Goal: Information Seeking & Learning: Find specific fact

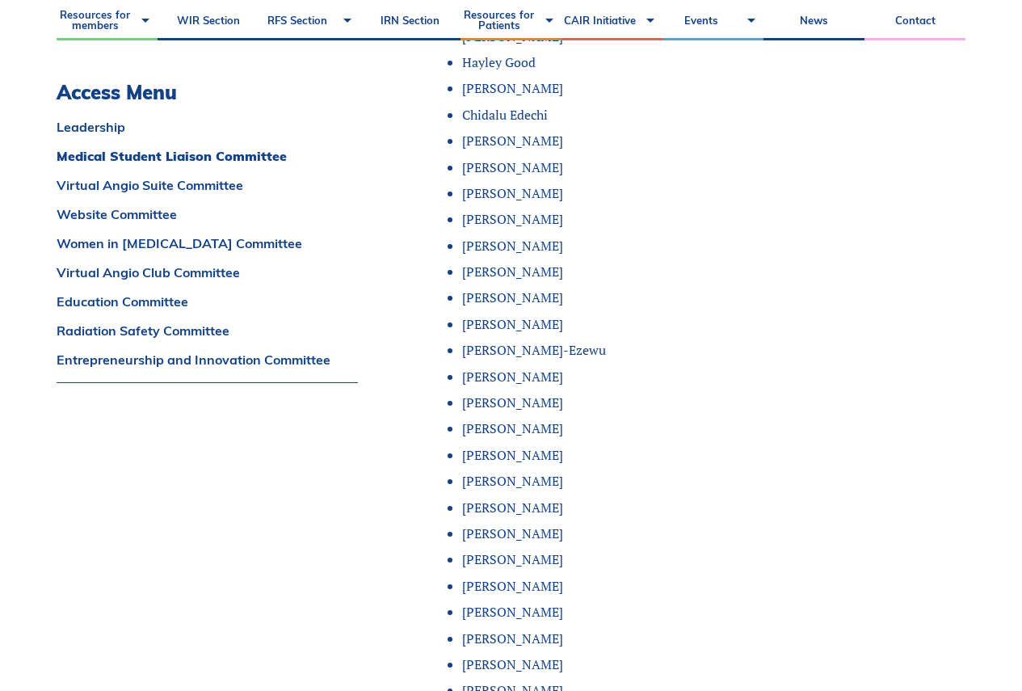
scroll to position [2100, 0]
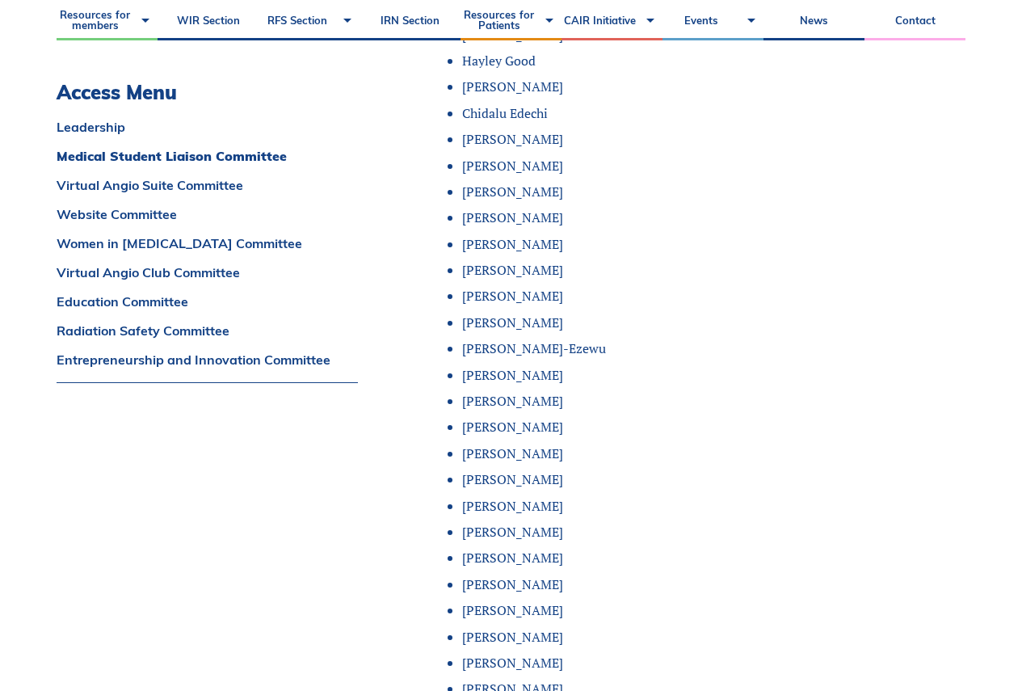
drag, startPoint x: 563, startPoint y: 574, endPoint x: 464, endPoint y: 577, distance: 99.4
click at [464, 601] on li "[PERSON_NAME]" at bounding box center [653, 610] width 382 height 18
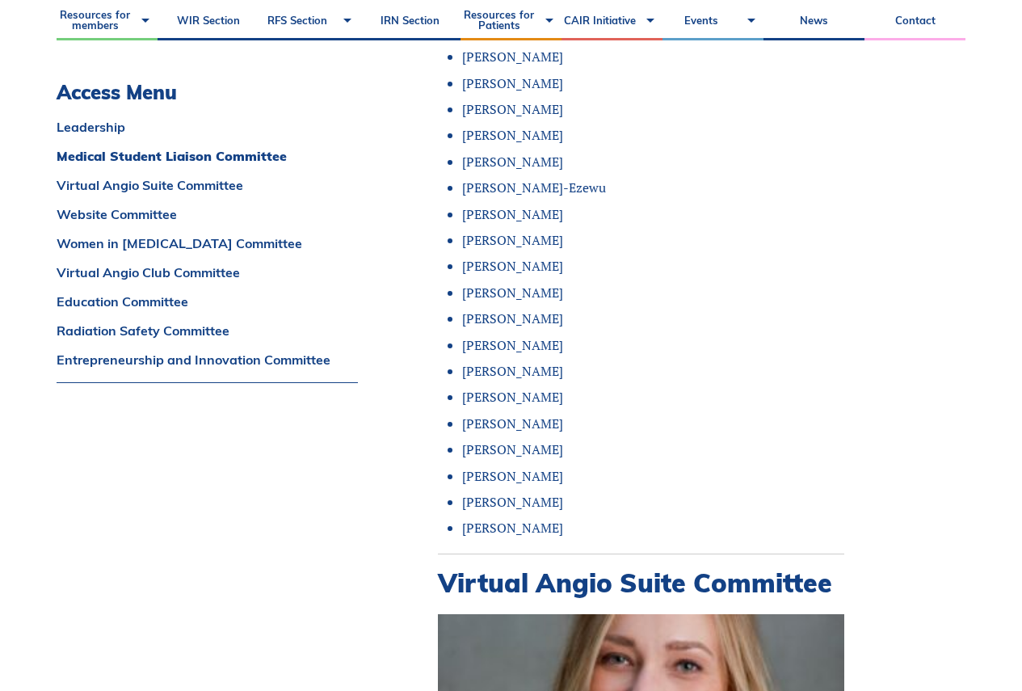
scroll to position [2262, 0]
drag, startPoint x: 525, startPoint y: 469, endPoint x: 456, endPoint y: 471, distance: 68.7
click at [456, 471] on ul "[PERSON_NAME] [PERSON_NAME] [PERSON_NAME] [PERSON_NAME] [PERSON_NAME] [PERSON_N…" at bounding box center [647, 70] width 394 height 934
drag, startPoint x: 486, startPoint y: 387, endPoint x: 473, endPoint y: 388, distance: 13.0
click at [476, 414] on li "[PERSON_NAME]" at bounding box center [653, 423] width 382 height 18
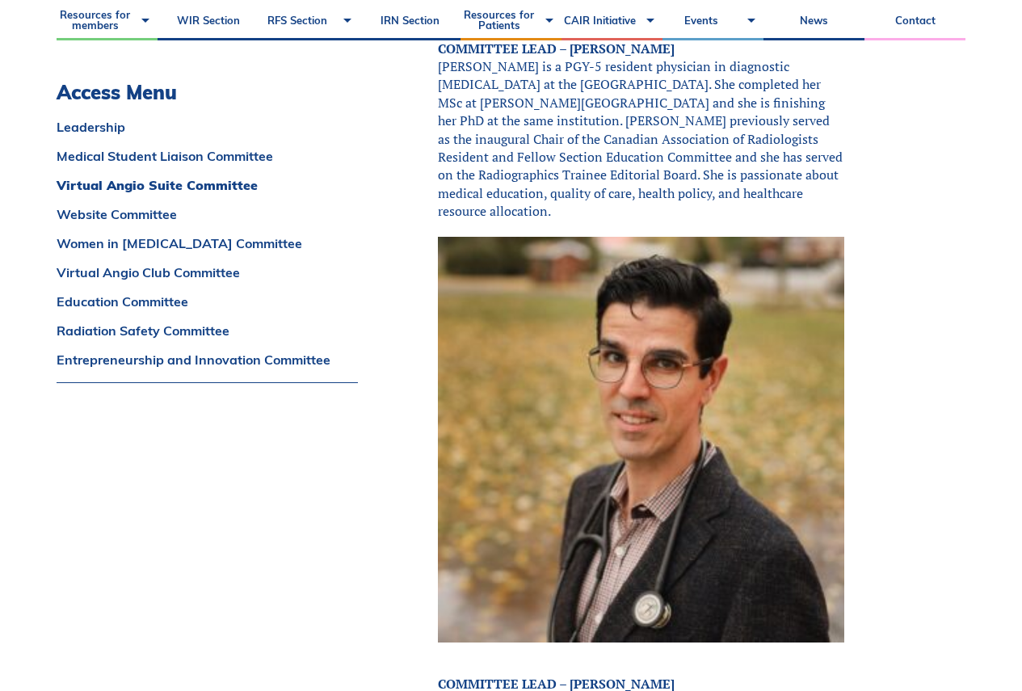
scroll to position [3474, 0]
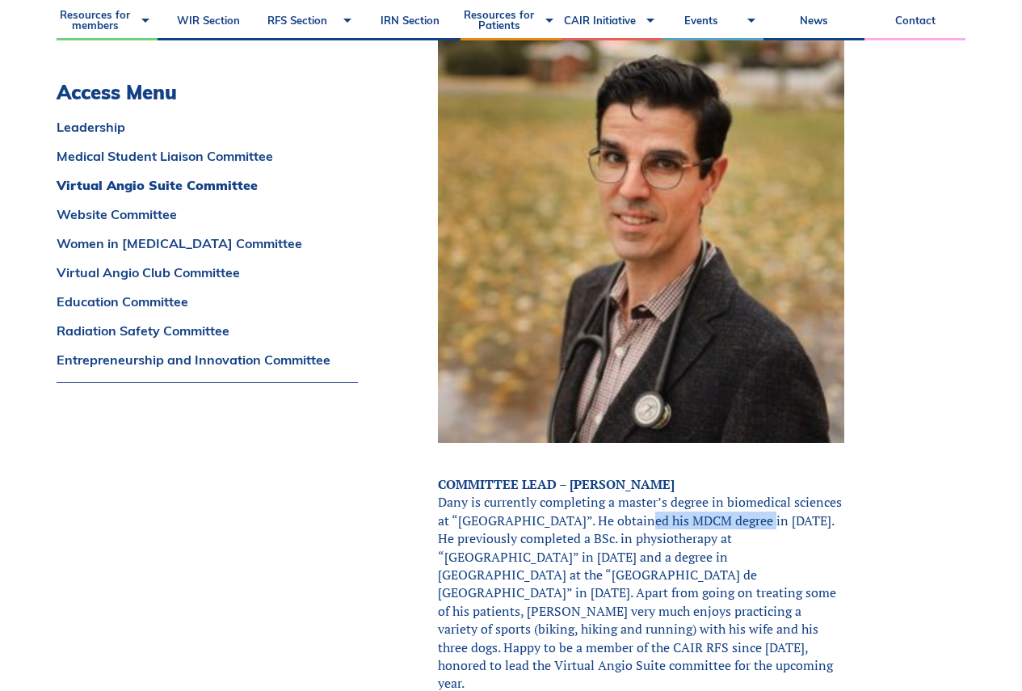
drag, startPoint x: 618, startPoint y: 464, endPoint x: 739, endPoint y: 471, distance: 121.3
click at [739, 475] on p "COMMITTEE LEAD – [PERSON_NAME] Dany is currently completing a master’s degree i…" at bounding box center [641, 583] width 406 height 217
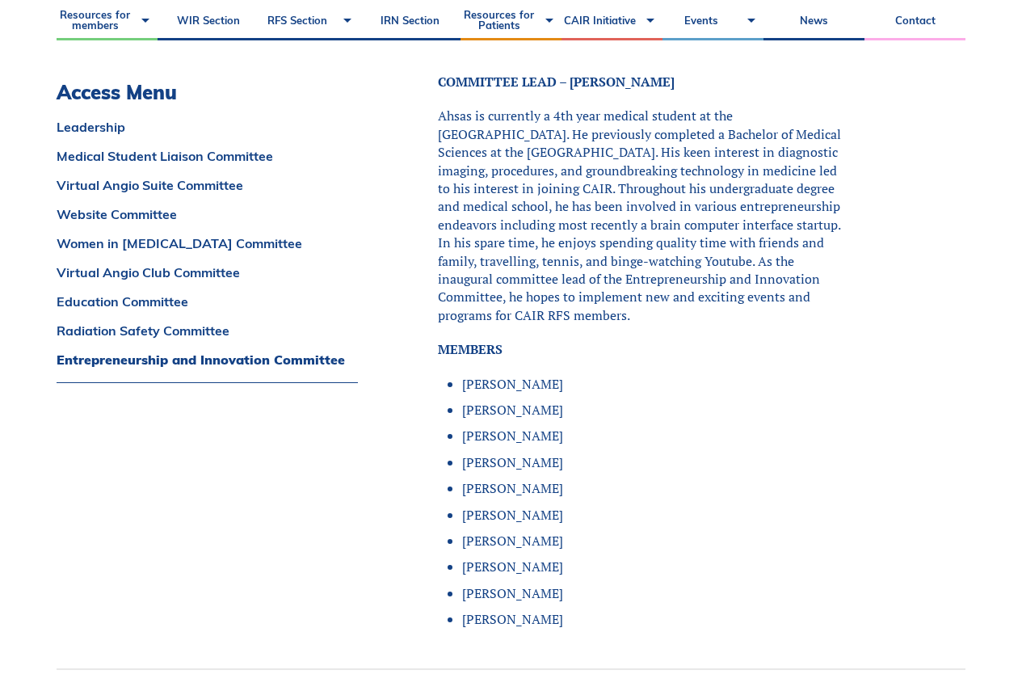
scroll to position [12602, 0]
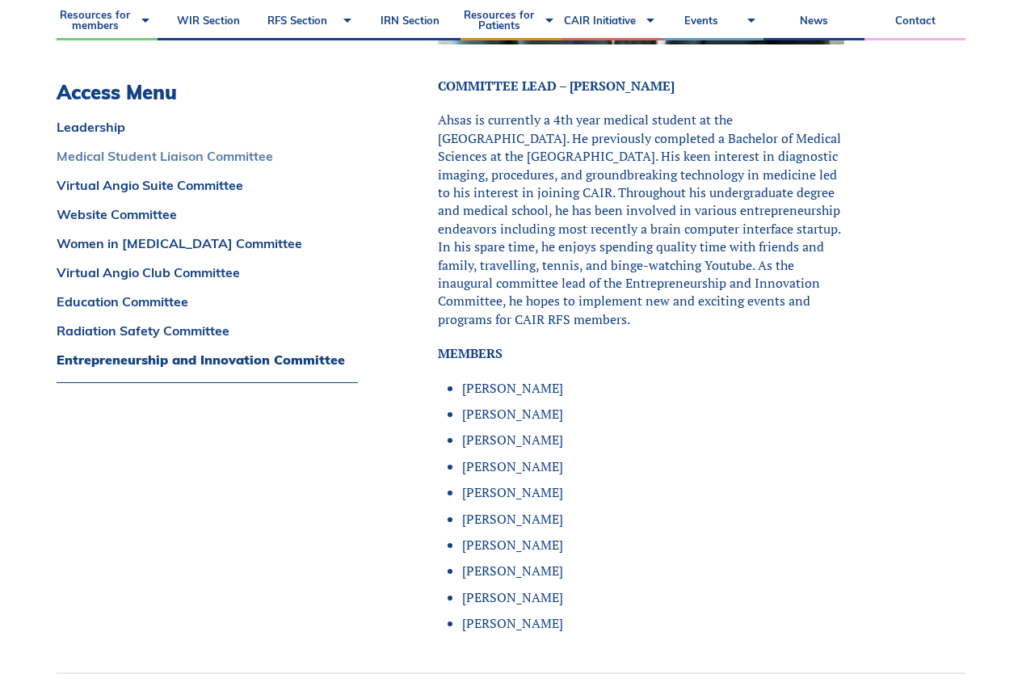
click at [219, 153] on link "Medical Student Liaison Committee" at bounding box center [207, 155] width 301 height 13
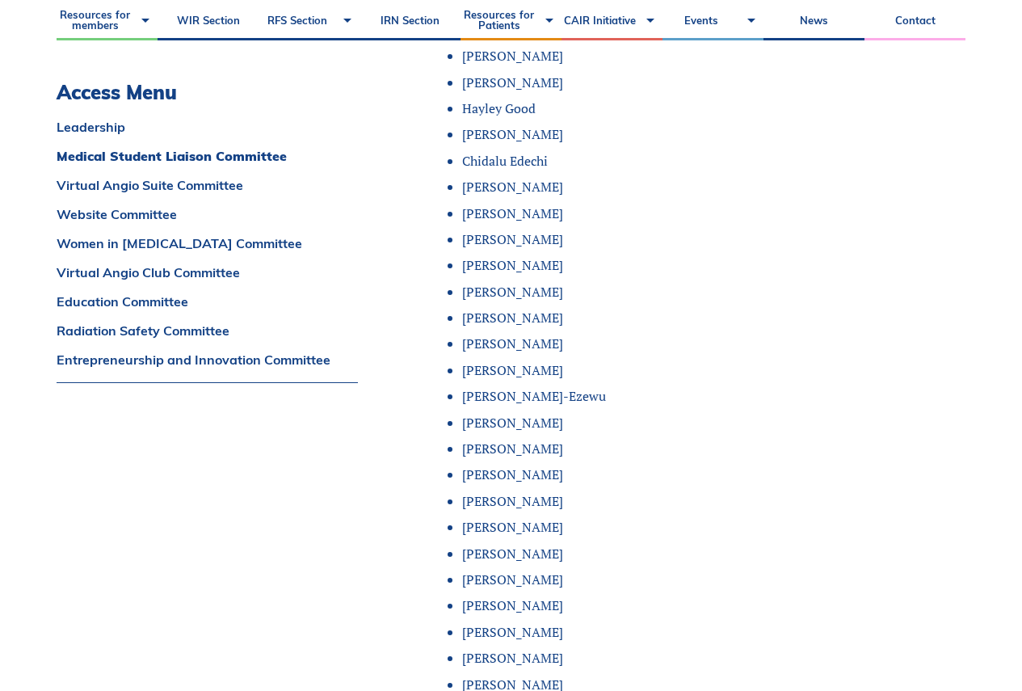
scroll to position [2058, 0]
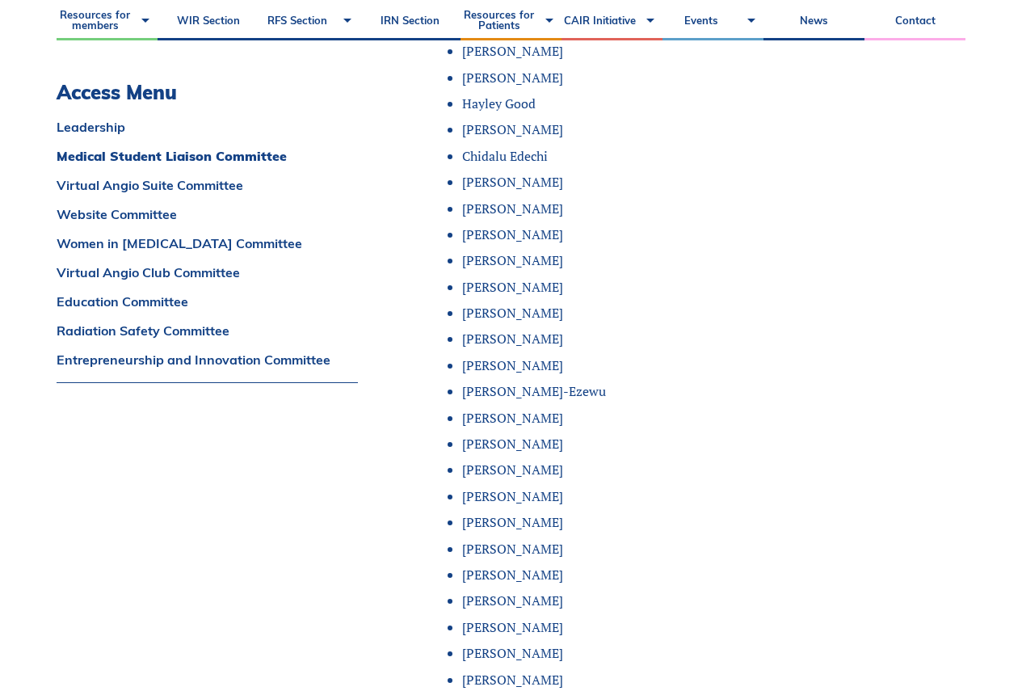
click at [204, 368] on div "Leadership Medical Student Liaison Committee Virtual Angio Suite Committee Webs…" at bounding box center [207, 251] width 301 height 263
click at [206, 362] on link "Entrepreneurship and Innovation Committee" at bounding box center [207, 359] width 301 height 13
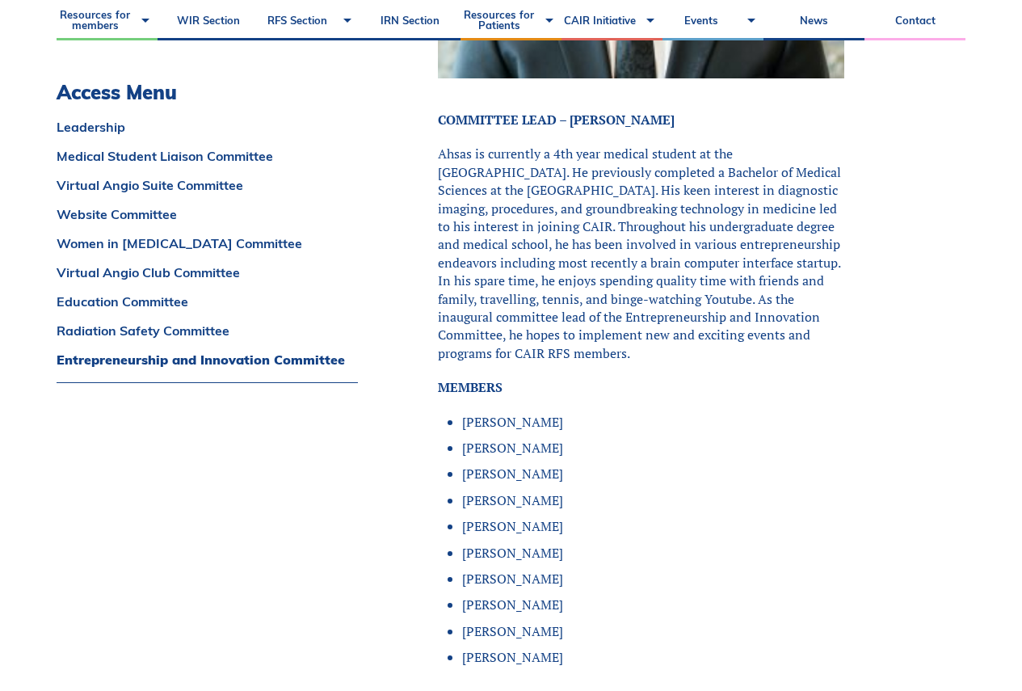
scroll to position [12583, 0]
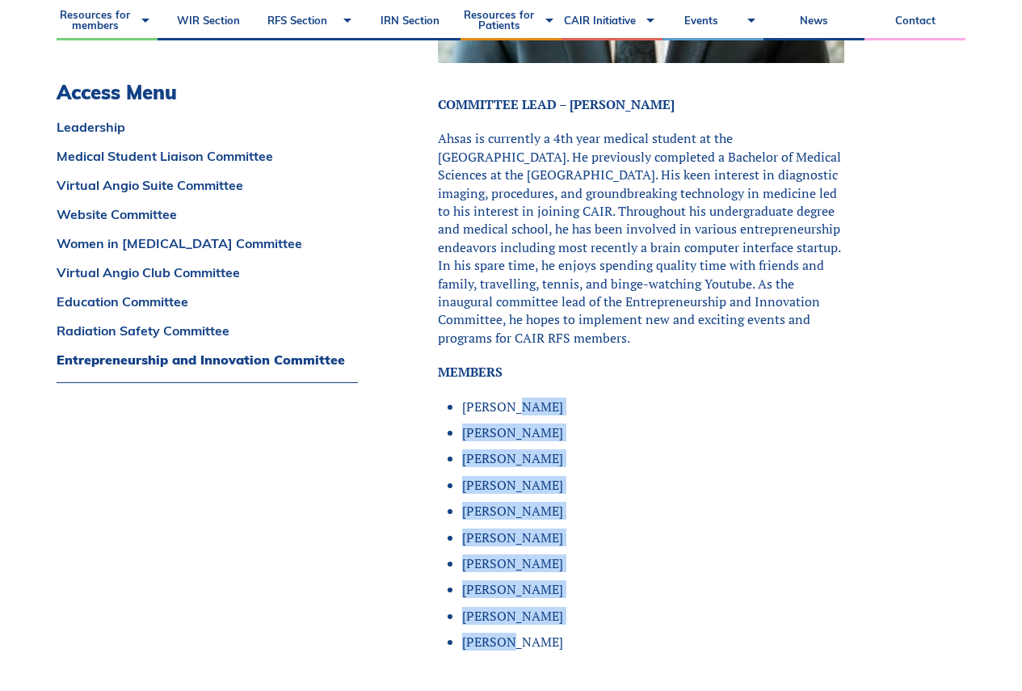
drag, startPoint x: 510, startPoint y: 264, endPoint x: 511, endPoint y: 494, distance: 230.2
click at [511, 498] on ul "[PERSON_NAME] [PERSON_NAME] [PERSON_NAME] Ni [PERSON_NAME] [PERSON_NAME] [PERSO…" at bounding box center [647, 524] width 394 height 254
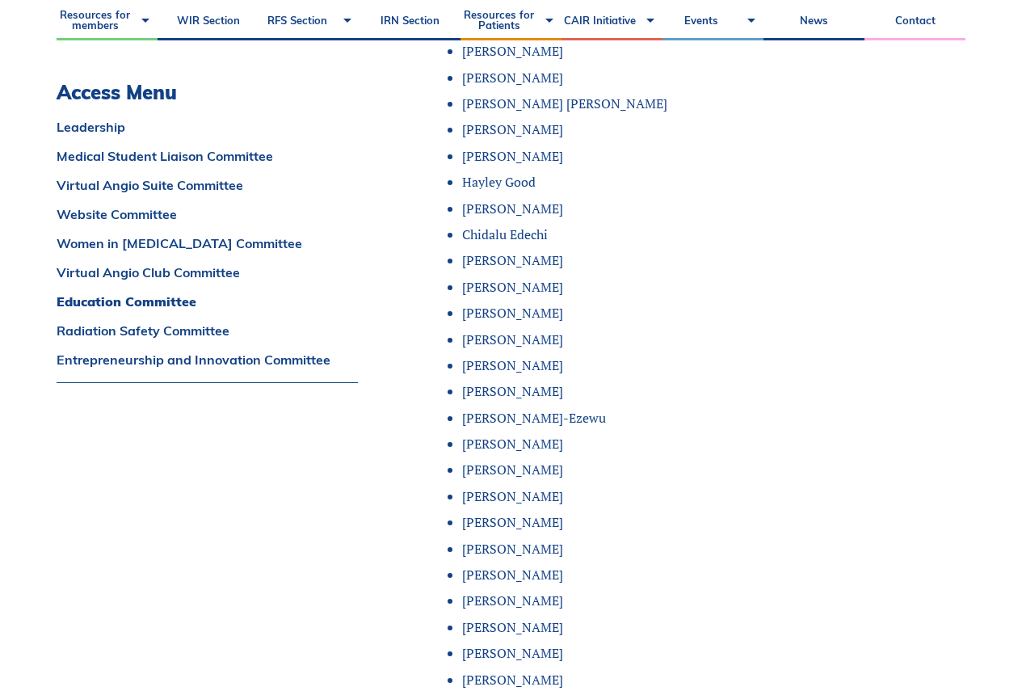
scroll to position [9998, 0]
drag, startPoint x: 560, startPoint y: 611, endPoint x: 372, endPoint y: 628, distance: 189.0
click at [666, 603] on ul "[PERSON_NAME] Ni [PERSON_NAME] [PERSON_NAME] [PERSON_NAME] [PERSON_NAME] [PERSO…" at bounding box center [647, 274] width 394 height 1091
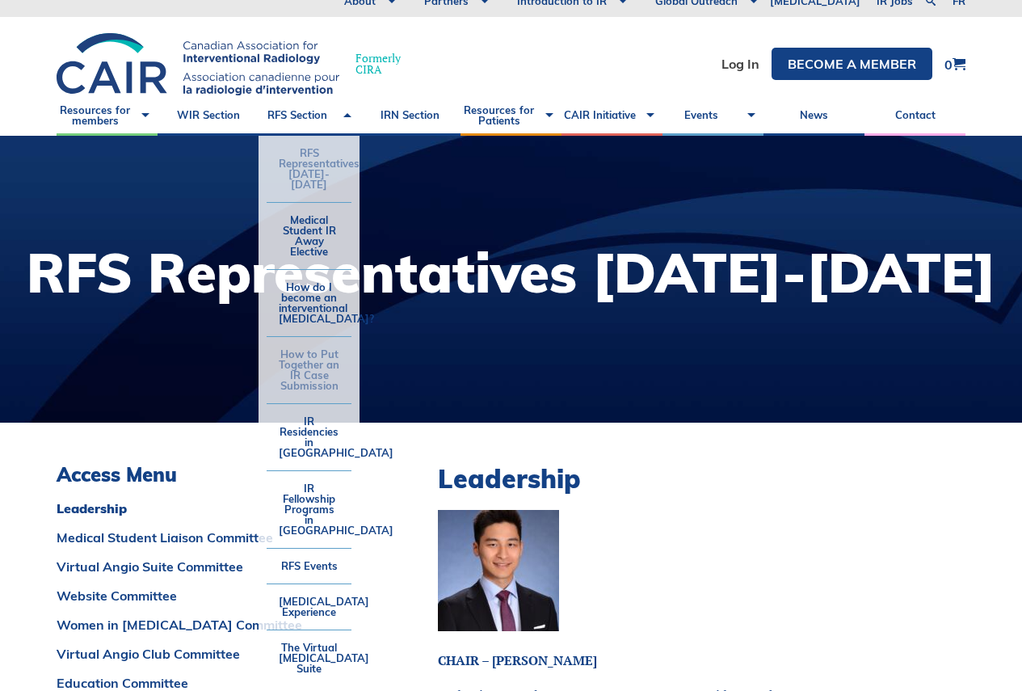
scroll to position [0, 0]
